Goal: Check status: Check status

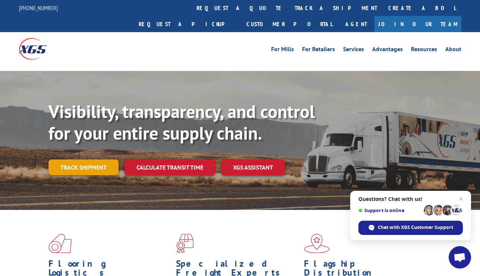
click at [88, 159] on link "Track shipment" at bounding box center [84, 167] width 70 height 16
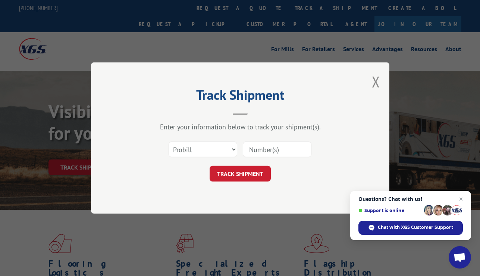
click at [262, 149] on input at bounding box center [277, 149] width 69 height 16
click at [37, 146] on div "Track Shipment Enter your information below to track your shipment(s). Select c…" at bounding box center [240, 138] width 480 height 276
click at [374, 82] on button "Close modal" at bounding box center [376, 82] width 8 height 20
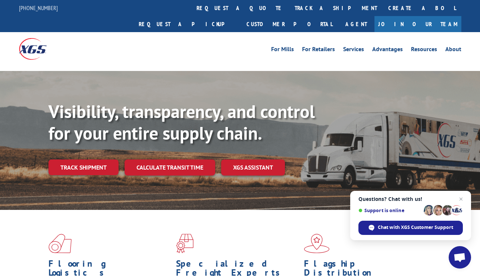
scroll to position [33, 0]
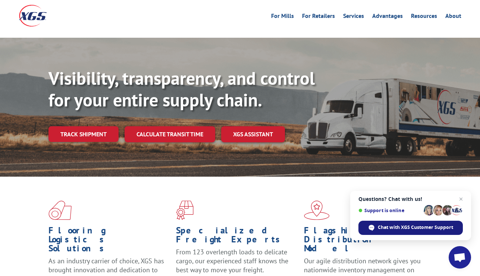
click at [394, 228] on span "Chat with XGS Customer Support" at bounding box center [415, 227] width 75 height 7
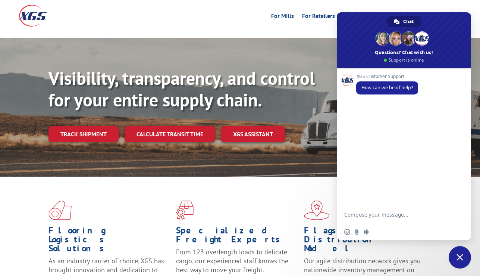
click at [364, 111] on div "XGS Customer Support How can we be of help?" at bounding box center [404, 136] width 134 height 137
click at [439, 217] on textarea "is my shipment arriving tor=day?" at bounding box center [396, 214] width 105 height 19
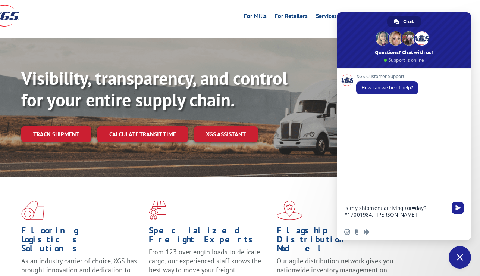
scroll to position [33, 27]
type textarea "is my shipment arriving tor=day? #17001984, [PERSON_NAME], [STREET_ADDRESS][PER…"
click at [458, 202] on span "Send" at bounding box center [459, 201] width 6 height 6
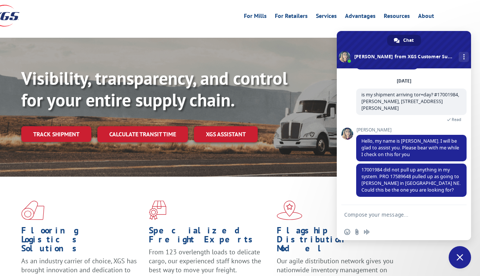
scroll to position [41, 0]
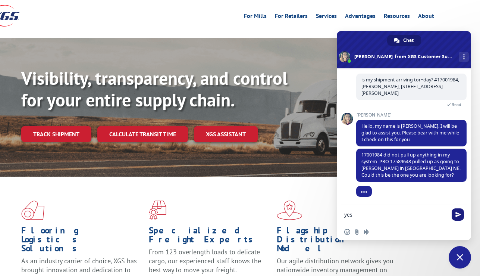
type textarea "yes"
click at [457, 215] on span "Send" at bounding box center [459, 215] width 6 height 6
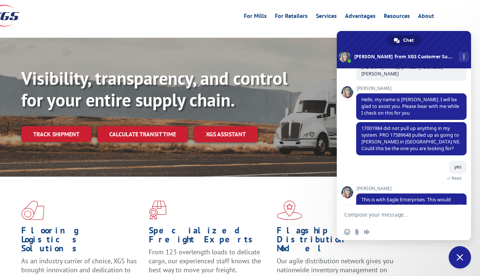
scroll to position [90, 0]
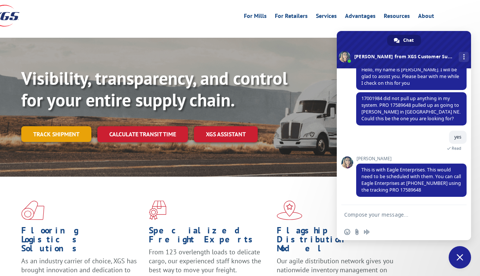
click at [69, 126] on link "Track shipment" at bounding box center [56, 134] width 70 height 16
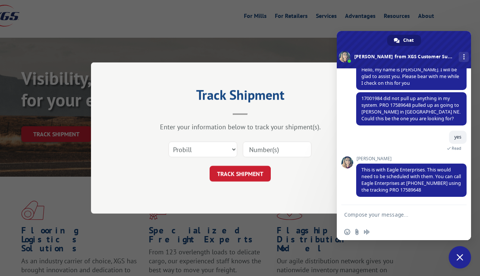
drag, startPoint x: 281, startPoint y: 150, endPoint x: 288, endPoint y: 150, distance: 6.7
click at [285, 150] on input at bounding box center [277, 149] width 69 height 16
type input "17589648"
click at [243, 173] on button "TRACK SHIPMENT" at bounding box center [240, 174] width 61 height 16
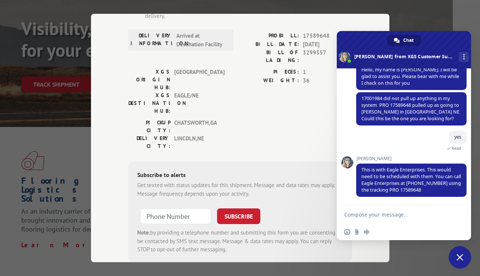
scroll to position [95, 27]
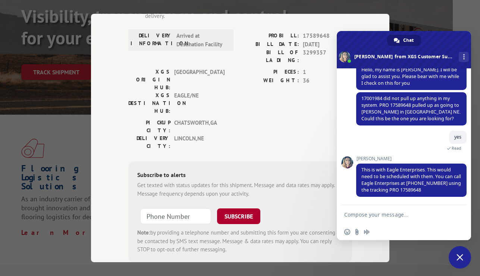
click at [233, 208] on button "SUBSCRIBE" at bounding box center [238, 216] width 43 height 16
click at [171, 208] on input "+1 (___) ___-____" at bounding box center [175, 216] width 71 height 16
type input "[PHONE_NUMBER]"
click at [238, 208] on button "SUBSCRIBE" at bounding box center [238, 216] width 43 height 16
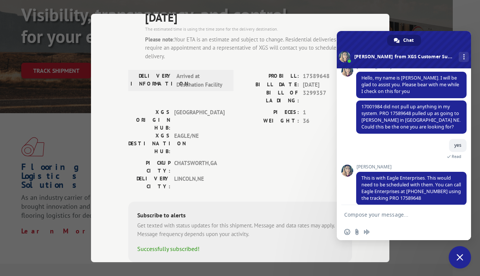
scroll to position [90, 0]
